Goal: Information Seeking & Learning: Learn about a topic

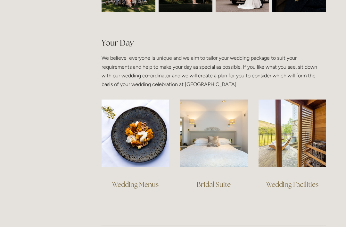
scroll to position [428, 0]
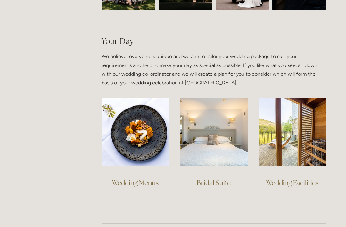
click at [294, 133] on img at bounding box center [293, 132] width 68 height 68
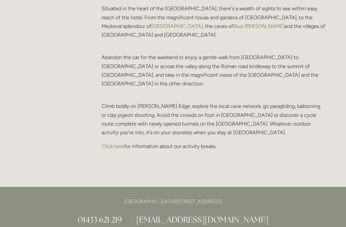
scroll to position [1348, 0]
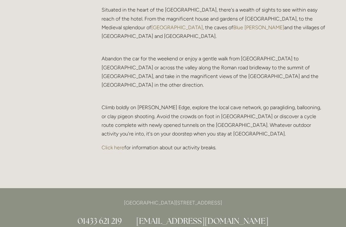
click at [197, 143] on p "Click here for information about our activity breaks." at bounding box center [214, 147] width 225 height 9
click at [114, 144] on link "Click here" at bounding box center [113, 147] width 23 height 6
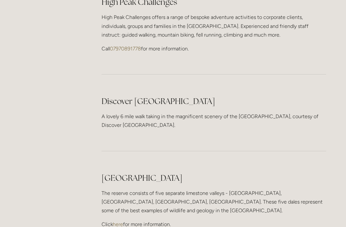
scroll to position [1145, 0]
